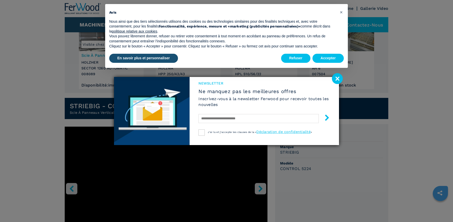
scroll to position [67, 0]
click at [337, 80] on image at bounding box center [337, 78] width 11 height 11
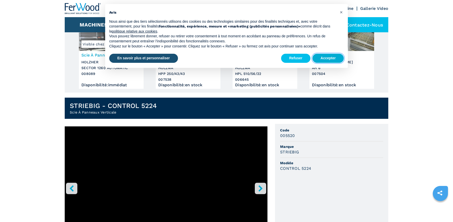
click at [335, 61] on button "Accepter" at bounding box center [327, 58] width 31 height 9
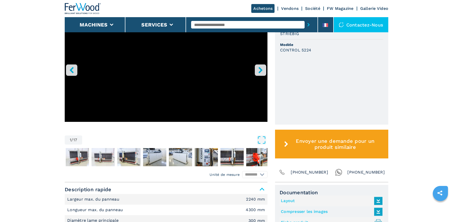
scroll to position [186, 0]
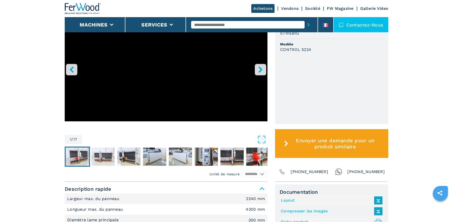
click at [83, 158] on img "Go to Slide 2" at bounding box center [77, 157] width 23 height 18
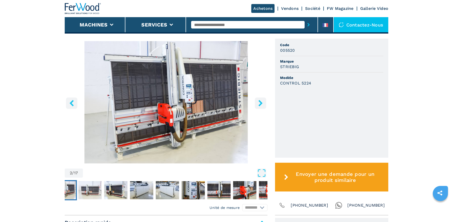
scroll to position [153, 0]
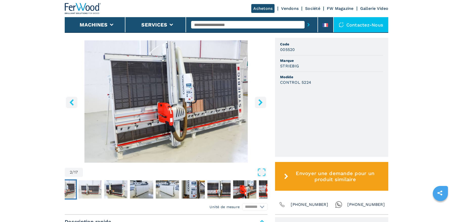
click at [258, 101] on icon "right-button" at bounding box center [260, 102] width 6 height 6
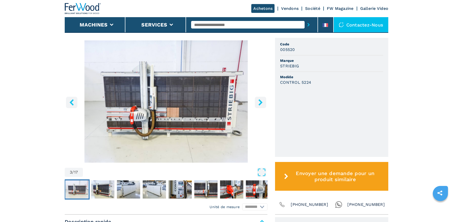
click at [258, 101] on icon "right-button" at bounding box center [260, 102] width 6 height 6
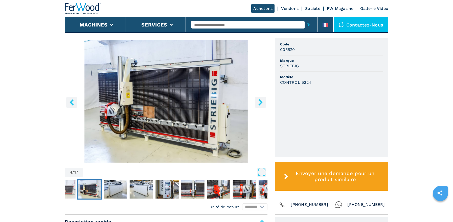
click at [258, 101] on icon "right-button" at bounding box center [260, 102] width 6 height 6
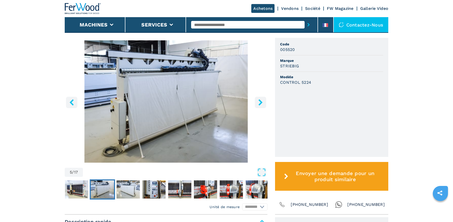
click at [258, 101] on icon "right-button" at bounding box center [260, 102] width 6 height 6
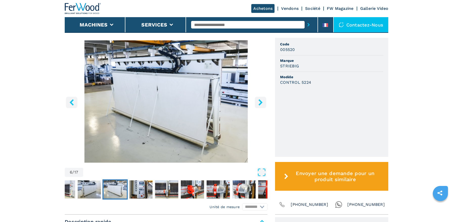
click at [258, 101] on icon "right-button" at bounding box center [260, 102] width 6 height 6
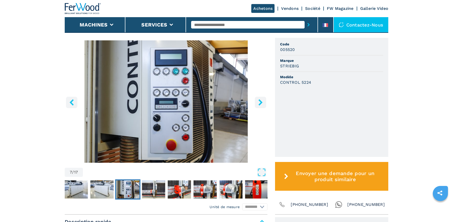
click at [258, 101] on icon "right-button" at bounding box center [260, 102] width 6 height 6
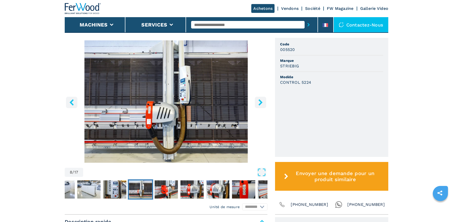
click at [258, 101] on icon "right-button" at bounding box center [260, 102] width 6 height 6
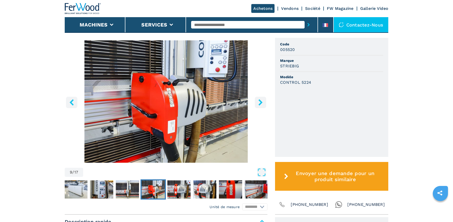
click at [258, 101] on icon "right-button" at bounding box center [260, 102] width 6 height 6
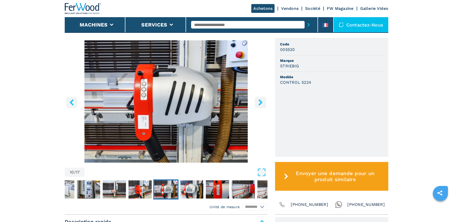
click at [258, 101] on icon "right-button" at bounding box center [260, 102] width 6 height 6
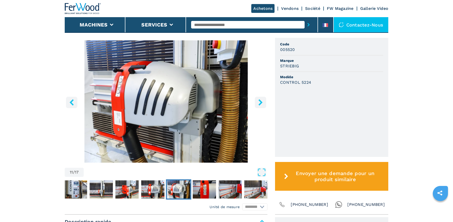
click at [258, 101] on icon "right-button" at bounding box center [260, 102] width 6 height 6
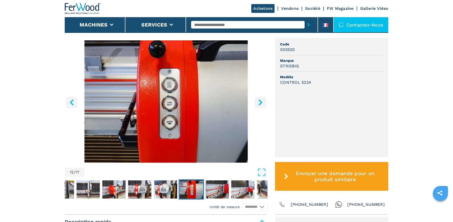
click at [258, 101] on icon "right-button" at bounding box center [260, 102] width 6 height 6
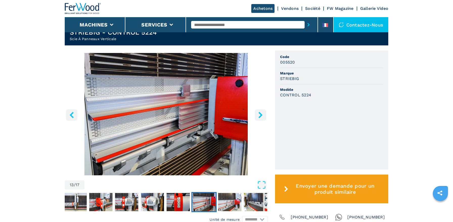
scroll to position [139, 0]
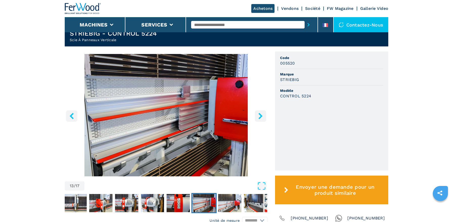
click at [262, 115] on icon "right-button" at bounding box center [260, 116] width 6 height 6
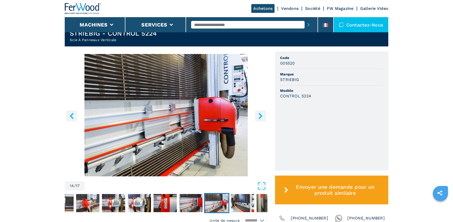
click at [262, 115] on icon "right-button" at bounding box center [260, 116] width 6 height 6
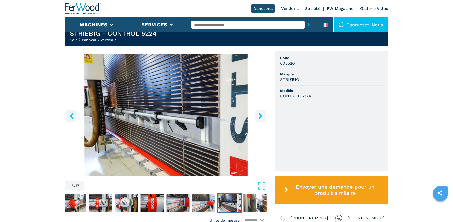
click at [262, 115] on icon "right-button" at bounding box center [260, 116] width 6 height 6
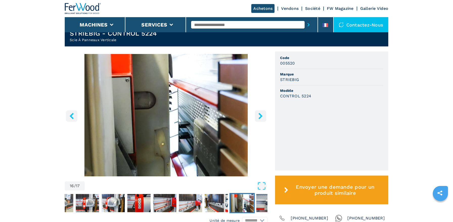
click at [262, 115] on icon "right-button" at bounding box center [260, 116] width 6 height 6
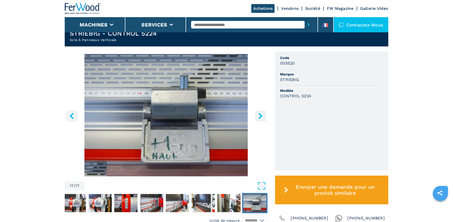
click at [262, 115] on icon "right-button" at bounding box center [260, 116] width 6 height 6
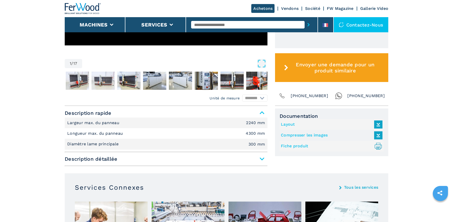
scroll to position [263, 0]
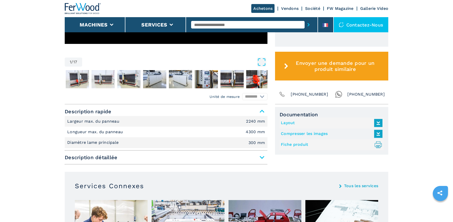
click at [262, 115] on span "Description rapide" at bounding box center [166, 111] width 203 height 9
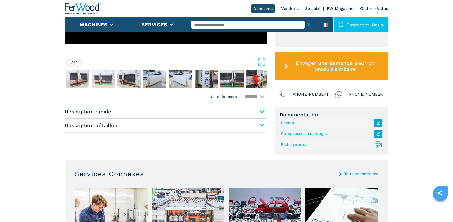
click at [261, 111] on span "Description rapide" at bounding box center [166, 111] width 203 height 9
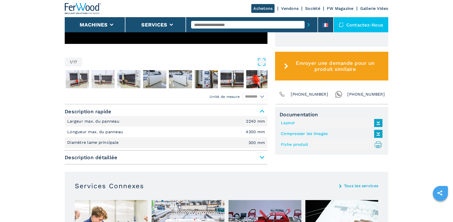
click at [176, 157] on span "Description détaillée" at bounding box center [166, 157] width 203 height 9
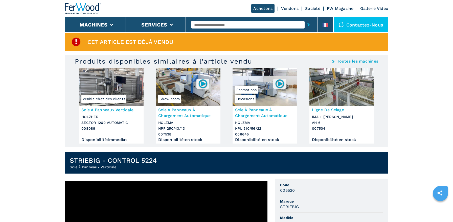
scroll to position [14, 0]
